Goal: Task Accomplishment & Management: Complete application form

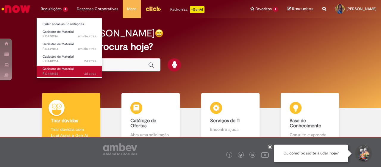
click at [65, 69] on span "Cadastro de Material" at bounding box center [58, 68] width 31 height 4
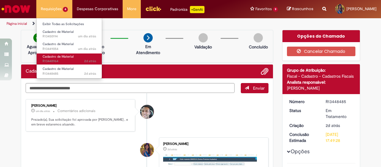
click at [57, 56] on span "Cadastro de Material" at bounding box center [58, 56] width 31 height 4
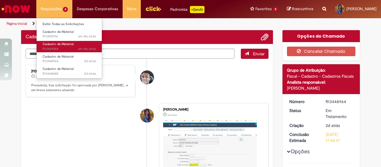
click at [55, 46] on span "um dia atrás um dia atrás R13449054" at bounding box center [70, 48] width 54 height 5
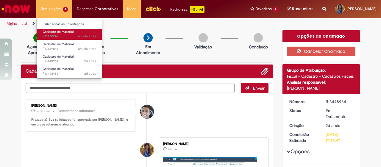
click at [63, 34] on span "um dia atrás um dia atrás R13450194" at bounding box center [70, 36] width 54 height 5
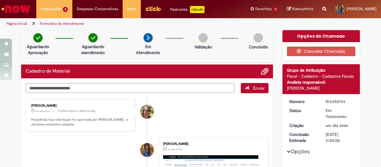
click at [24, 10] on img "Ir para a Homepage" at bounding box center [16, 9] width 31 height 12
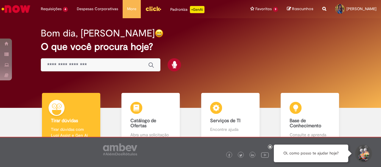
click at [154, 10] on img "Menu Cabeçalho" at bounding box center [153, 8] width 16 height 9
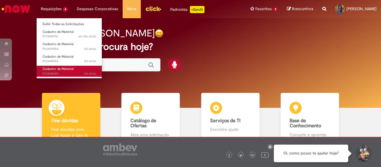
click at [66, 69] on span "Cadastro de Material" at bounding box center [58, 68] width 31 height 4
